Goal: Transaction & Acquisition: Download file/media

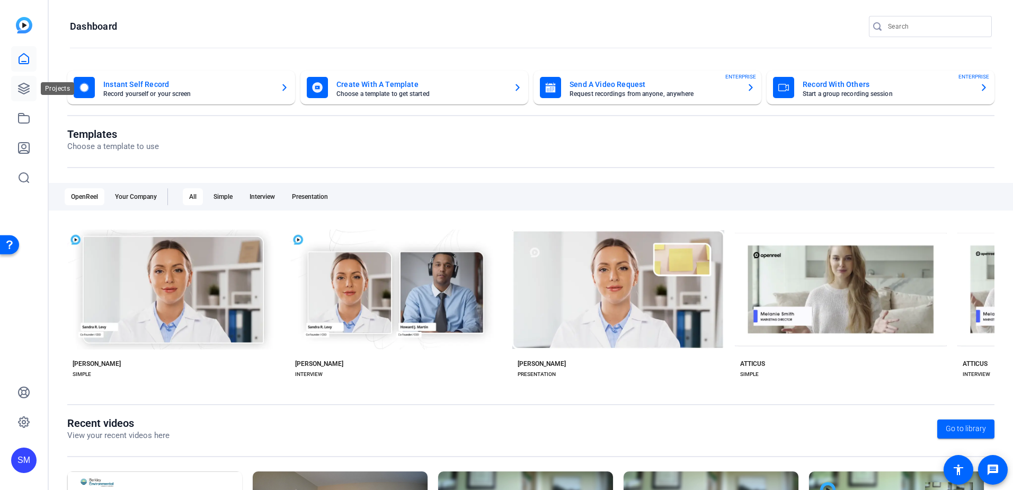
click at [16, 91] on link at bounding box center [23, 88] width 25 height 25
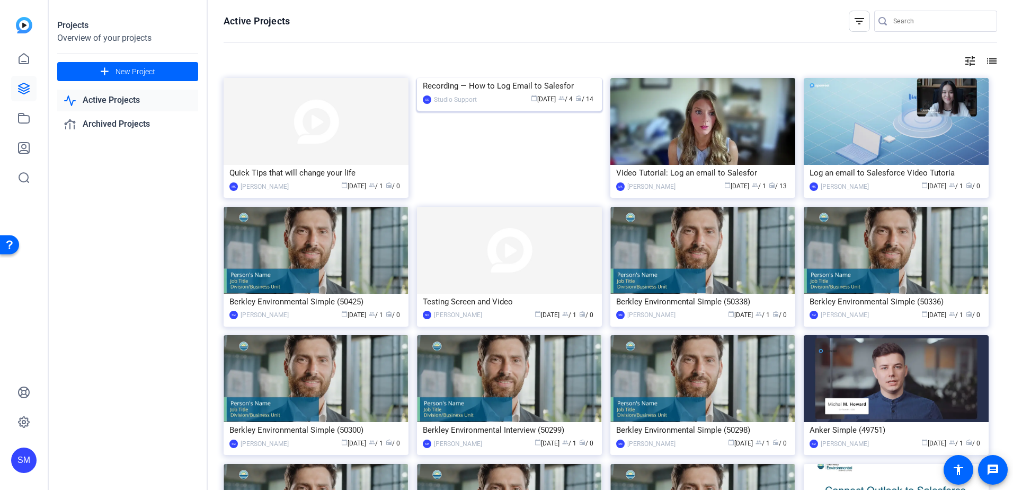
click at [442, 78] on img at bounding box center [509, 78] width 185 height 0
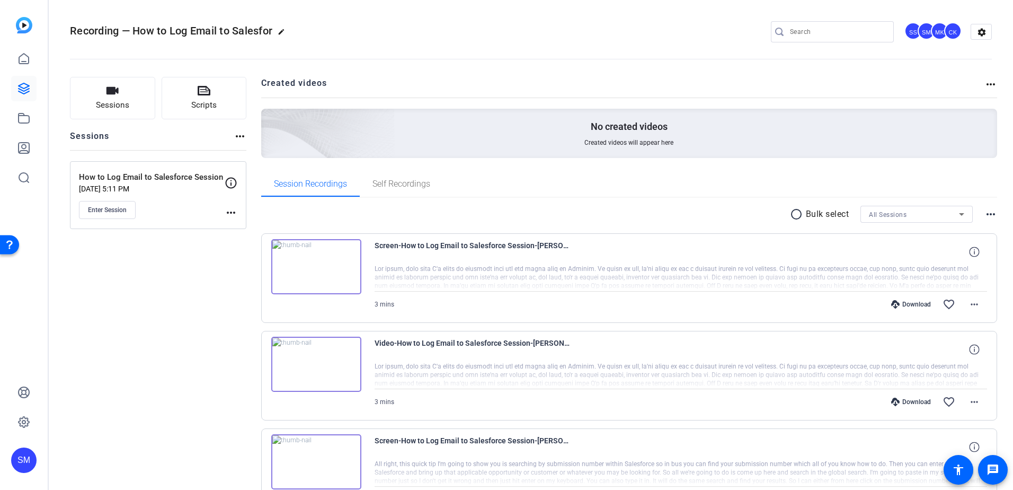
click at [903, 304] on div "Download" at bounding box center [911, 304] width 50 height 8
click at [902, 391] on div "Download favorite_border more_horiz" at bounding box center [772, 401] width 429 height 25
click at [903, 402] on div "Download" at bounding box center [911, 401] width 50 height 8
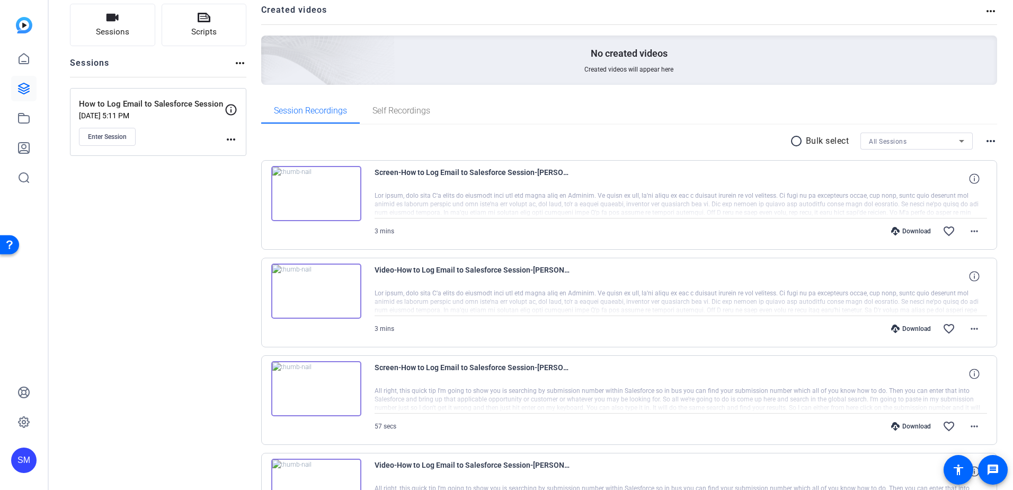
scroll to position [212, 0]
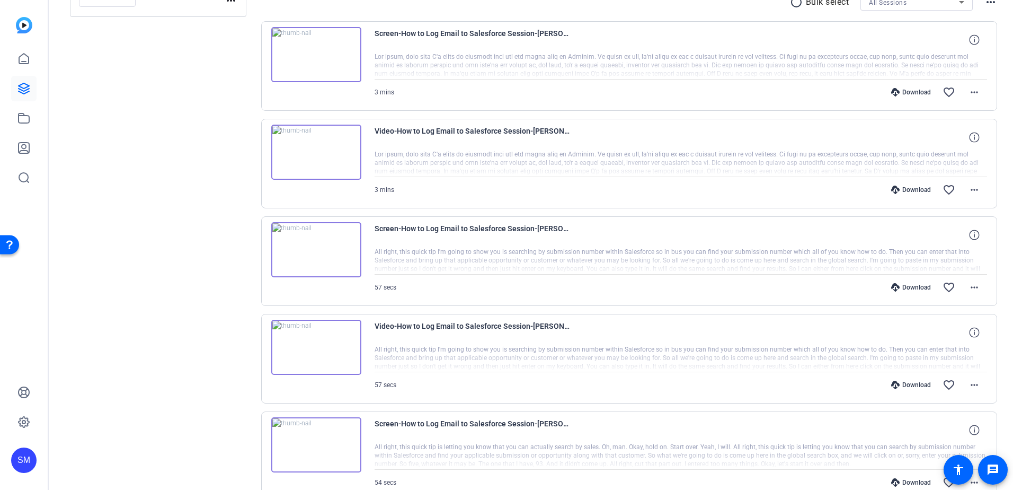
click at [908, 288] on div "Download" at bounding box center [911, 287] width 50 height 8
click at [911, 382] on div "Download" at bounding box center [911, 385] width 50 height 8
click at [969, 235] on icon at bounding box center [974, 234] width 10 height 10
click at [970, 284] on mat-icon "more_horiz" at bounding box center [974, 287] width 13 height 13
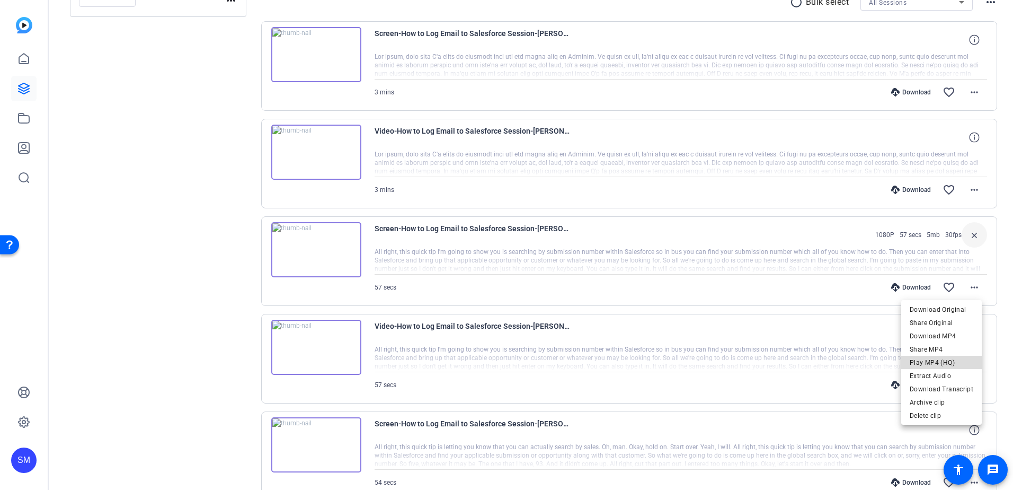
click at [956, 359] on span "Play MP4 (HQ)" at bounding box center [942, 362] width 64 height 13
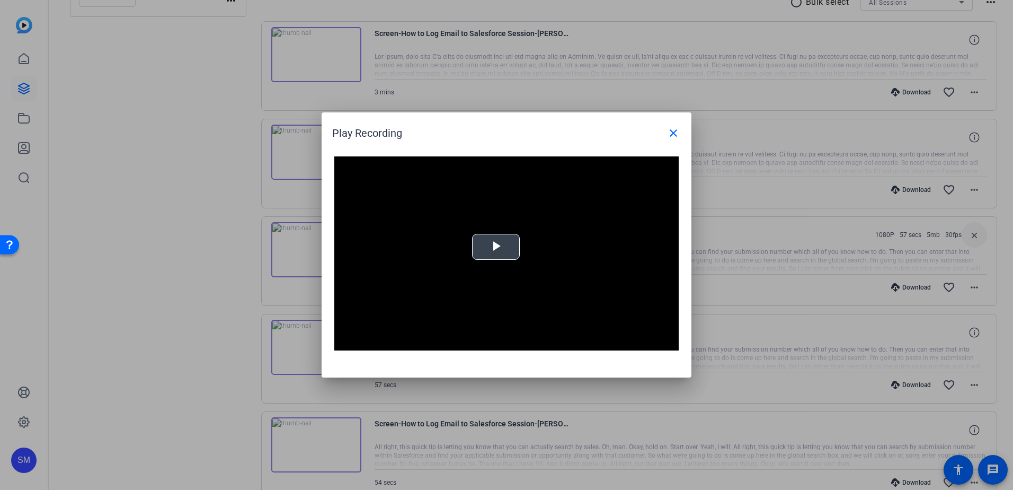
click at [496, 247] on span "Video Player" at bounding box center [496, 247] width 0 height 0
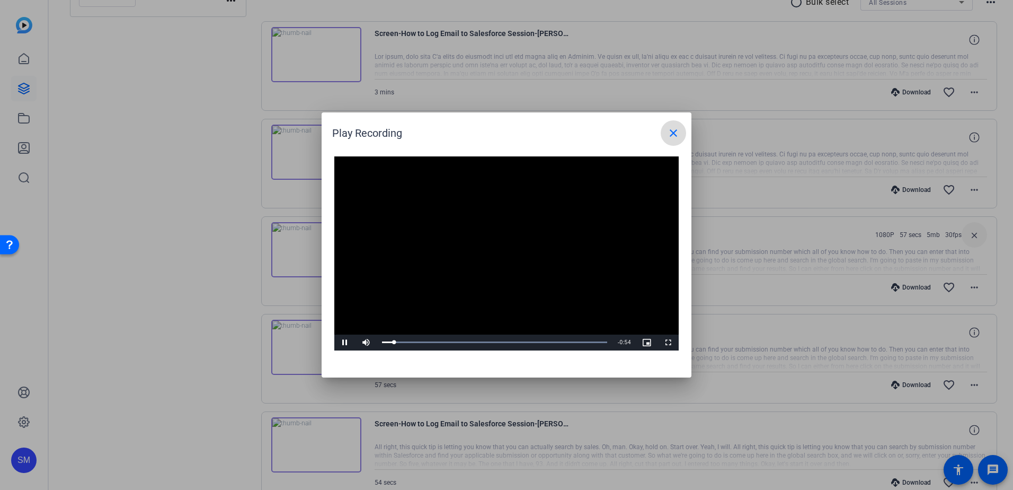
click at [673, 129] on mat-icon "close" at bounding box center [673, 133] width 13 height 13
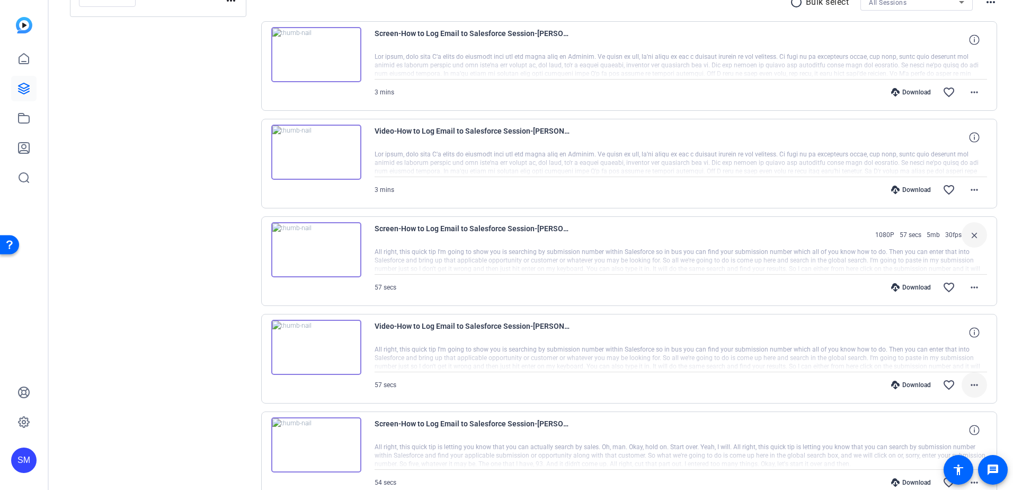
click at [970, 384] on mat-icon "more_horiz" at bounding box center [974, 384] width 13 height 13
click at [944, 304] on span "Play MP4 (HQ)" at bounding box center [942, 310] width 64 height 13
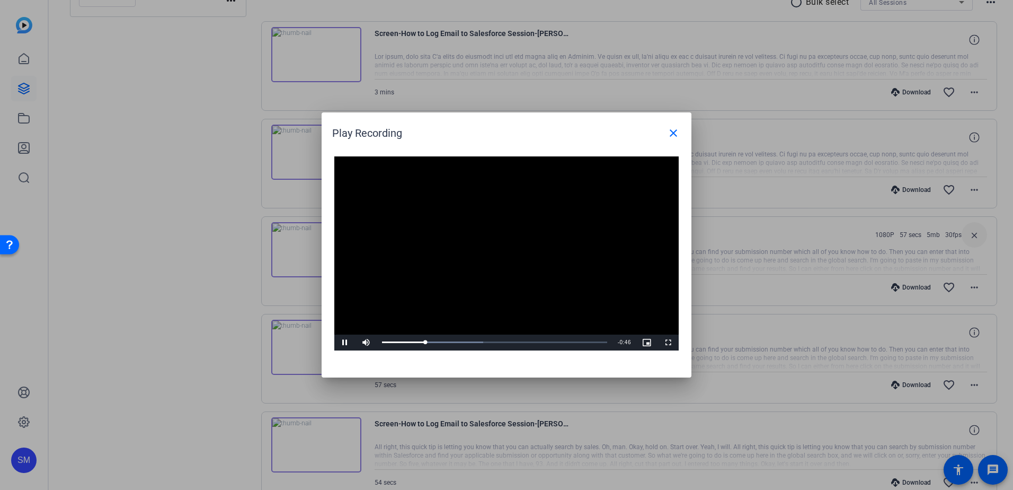
click at [505, 252] on video "Video Player" at bounding box center [506, 253] width 344 height 194
click at [505, 227] on video "Video Player" at bounding box center [506, 253] width 344 height 194
click at [341, 342] on span "Video Player" at bounding box center [344, 342] width 21 height 0
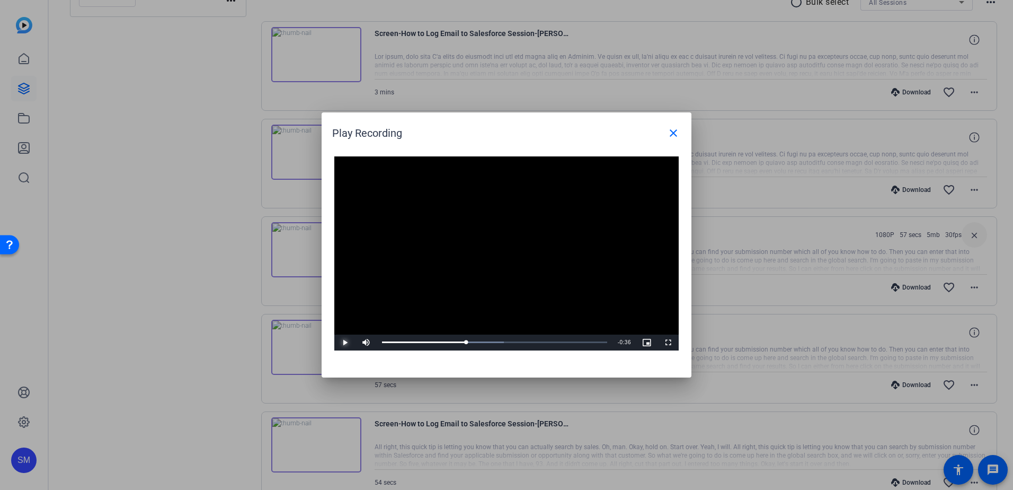
click at [341, 342] on span "Video Player" at bounding box center [344, 342] width 21 height 0
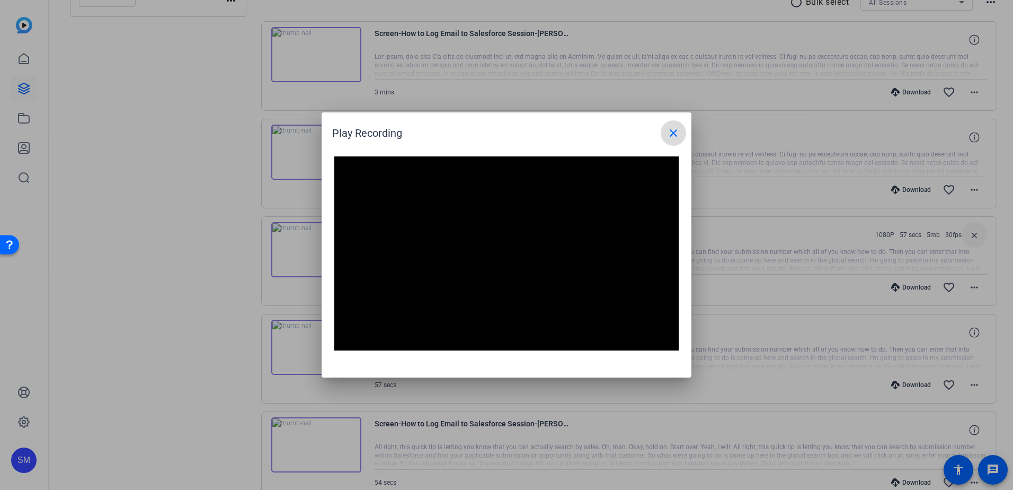
click at [677, 129] on mat-icon "close" at bounding box center [673, 133] width 13 height 13
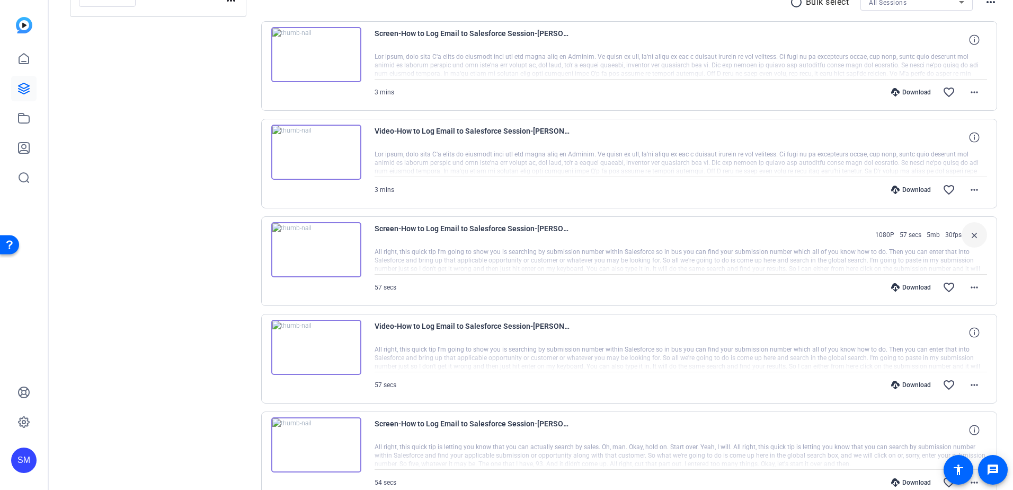
click at [186, 302] on div "Sessions Scripts Sessions more_horiz How to Log Email to Salesforce Session [DA…" at bounding box center [158, 453] width 176 height 1177
click at [972, 384] on mat-icon "more_horiz" at bounding box center [974, 384] width 13 height 13
click at [955, 251] on span "Download Original" at bounding box center [942, 257] width 64 height 13
click at [968, 286] on mat-icon "more_horiz" at bounding box center [974, 287] width 13 height 13
click at [967, 307] on span "Download Original" at bounding box center [942, 309] width 64 height 13
